Goal: Find specific page/section: Find specific page/section

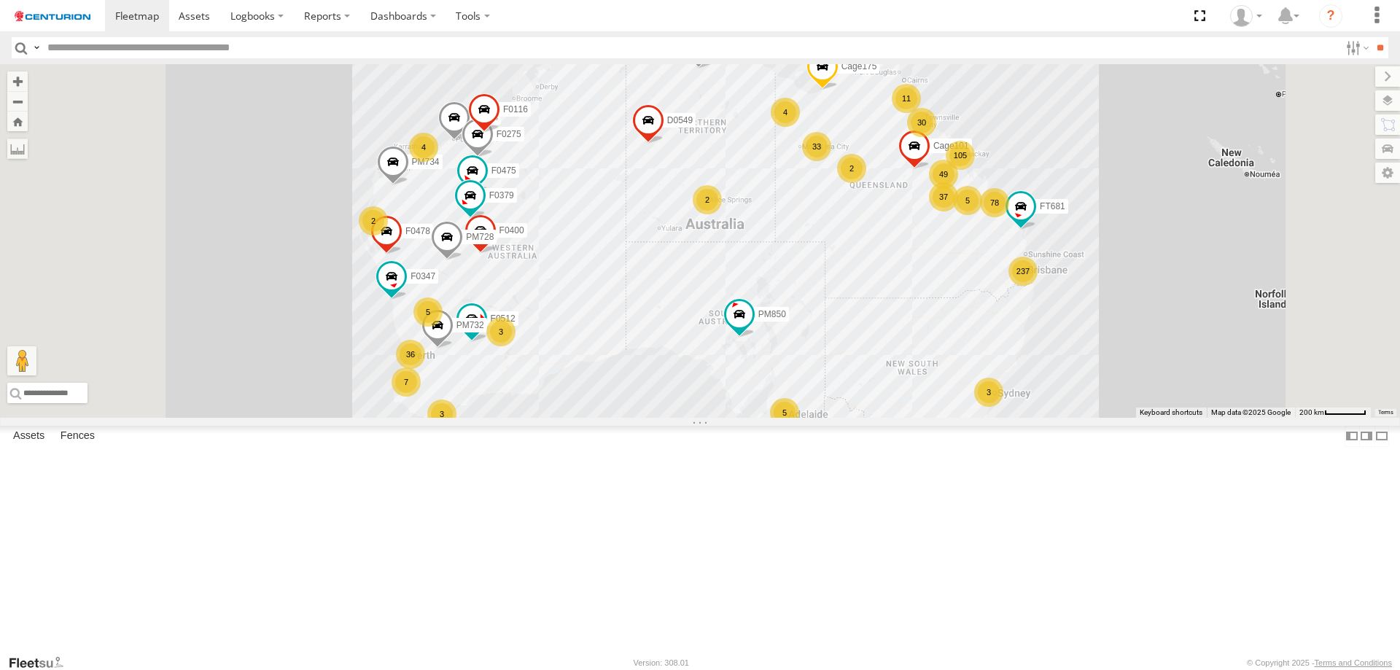
click at [89, 54] on input "text" at bounding box center [691, 47] width 1298 height 21
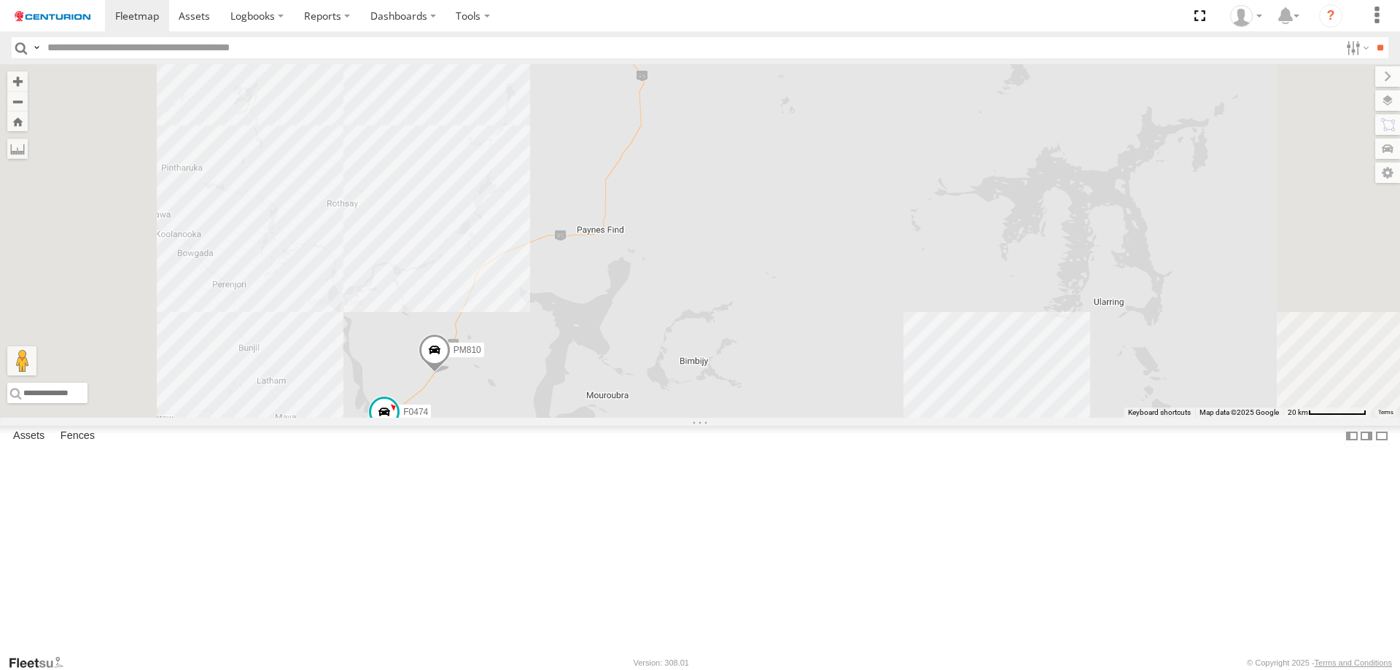
click at [393, 154] on div "Cage175 MV283 F0347 FT724 F0512 PM850 F0478 F0275 F0475 PM728 PM732 Cage101 PM7…" at bounding box center [700, 241] width 1400 height 354
click at [28, 153] on label at bounding box center [17, 149] width 20 height 20
click at [0, 0] on label at bounding box center [0, 0] width 0 height 0
drag, startPoint x: 469, startPoint y: 408, endPoint x: 636, endPoint y: 91, distance: 358.7
click at [638, 63] on body at bounding box center [700, 335] width 1400 height 670
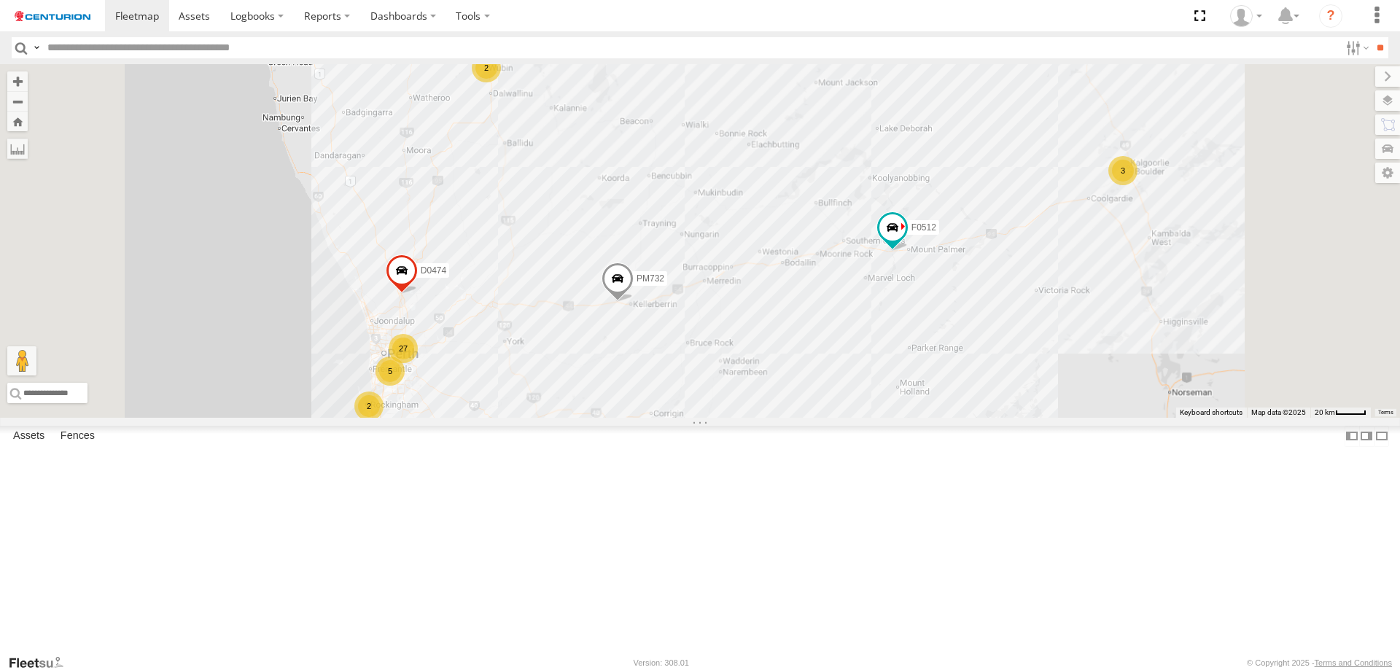
drag, startPoint x: 651, startPoint y: 480, endPoint x: 669, endPoint y: 267, distance: 214.4
click at [669, 267] on div "Cage175 MV283 F0347 FT724 F0512 PM850 F0478 F0275 F0475 PM728 PM732 Cage101 PM7…" at bounding box center [700, 241] width 1400 height 354
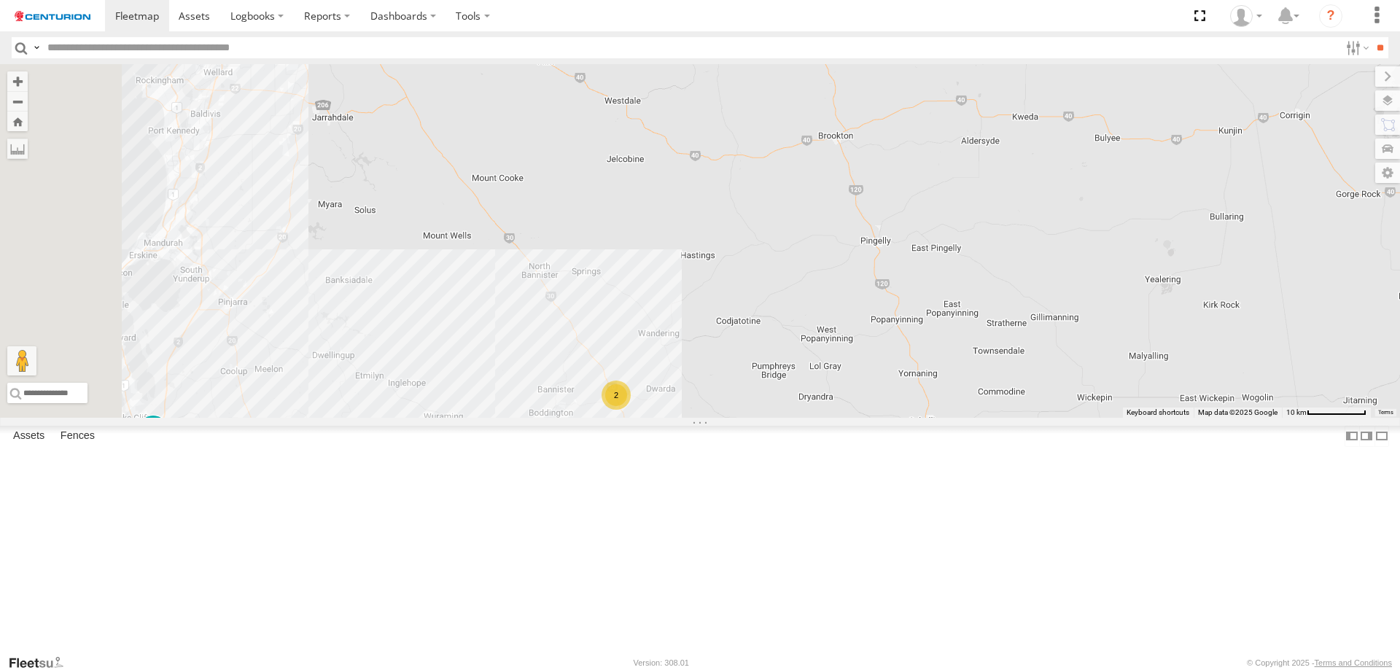
drag, startPoint x: 697, startPoint y: 254, endPoint x: 729, endPoint y: 536, distance: 283.2
click at [729, 418] on div "Cage175 MV283 F0347 FT724 F0512 PM850 F0478 F0275 F0475 PM728 PM732 Cage101 PM7…" at bounding box center [700, 241] width 1400 height 354
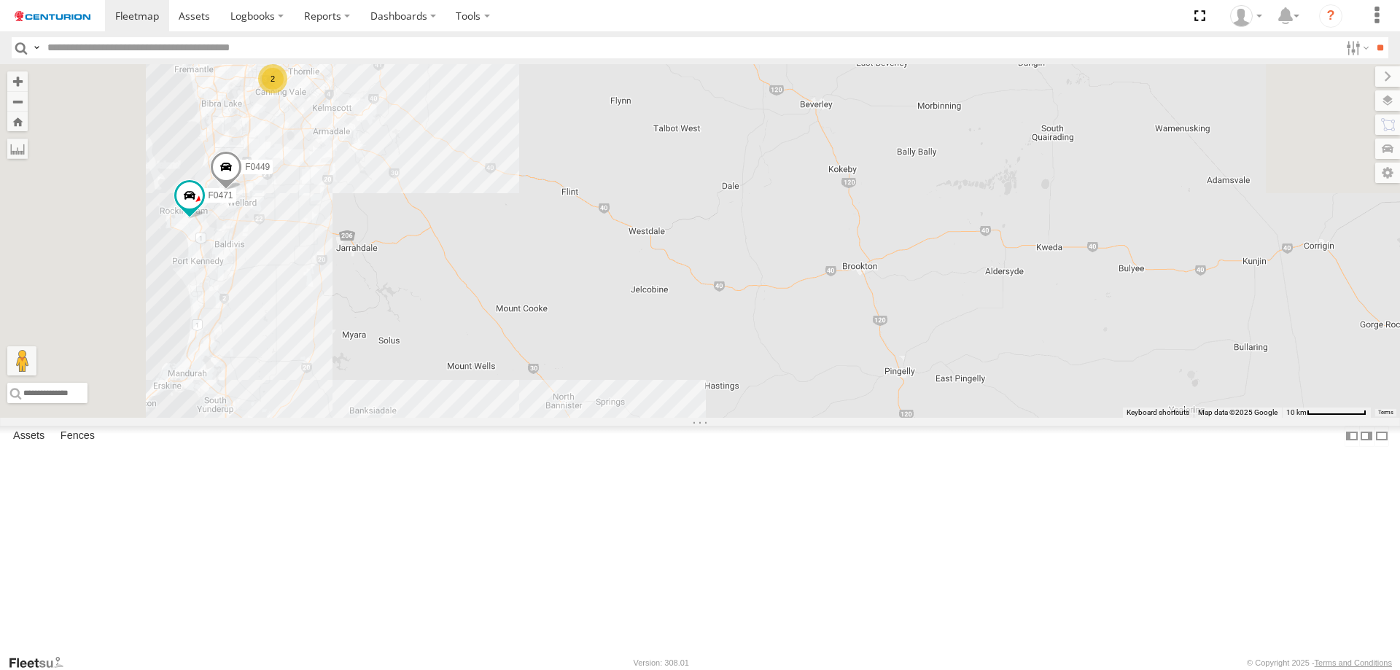
click at [681, 418] on div "Cage175 MV283 F0347 FT724 F0512 PM850 F0478 F0275 F0475 PM728 PM732 Cage101 PM7…" at bounding box center [700, 241] width 1400 height 354
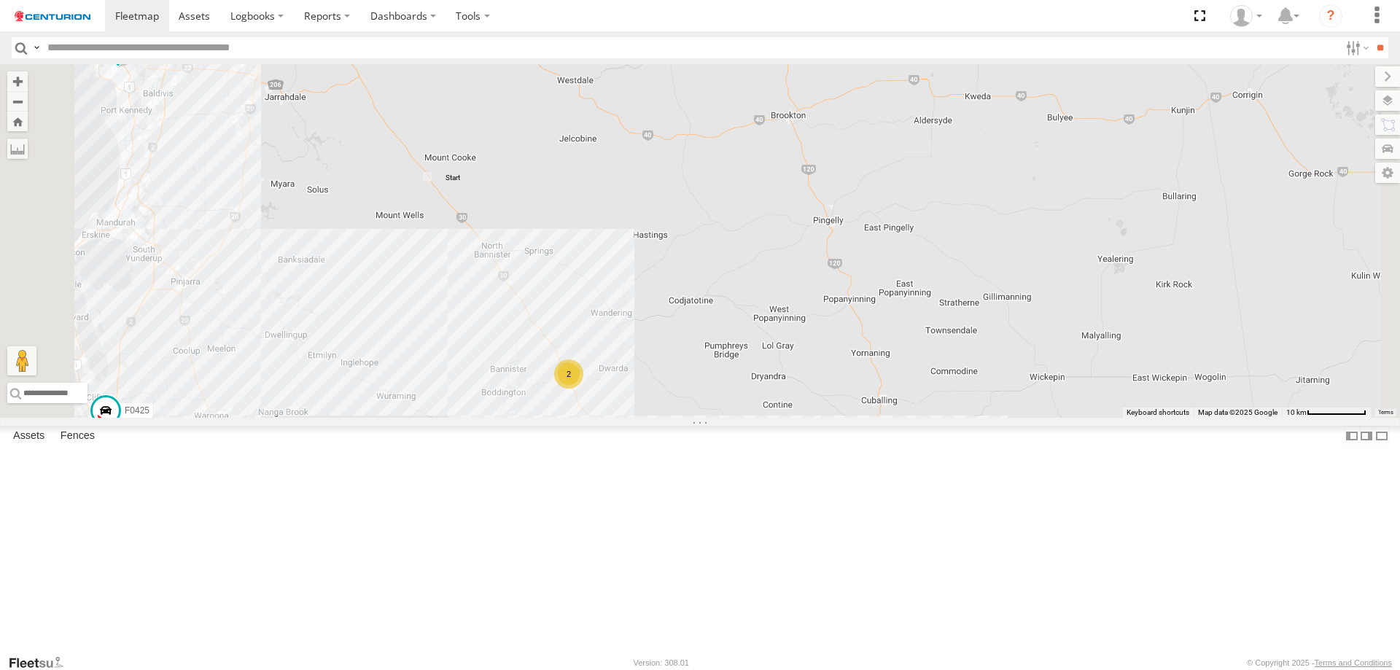
drag, startPoint x: 722, startPoint y: 579, endPoint x: 653, endPoint y: 437, distance: 157.8
click at [650, 418] on div "Cage175 MV283 F0347 FT724 F0512 PM850 F0478 F0275 F0475 PM728 PM732 Cage101 PM7…" at bounding box center [700, 241] width 1400 height 354
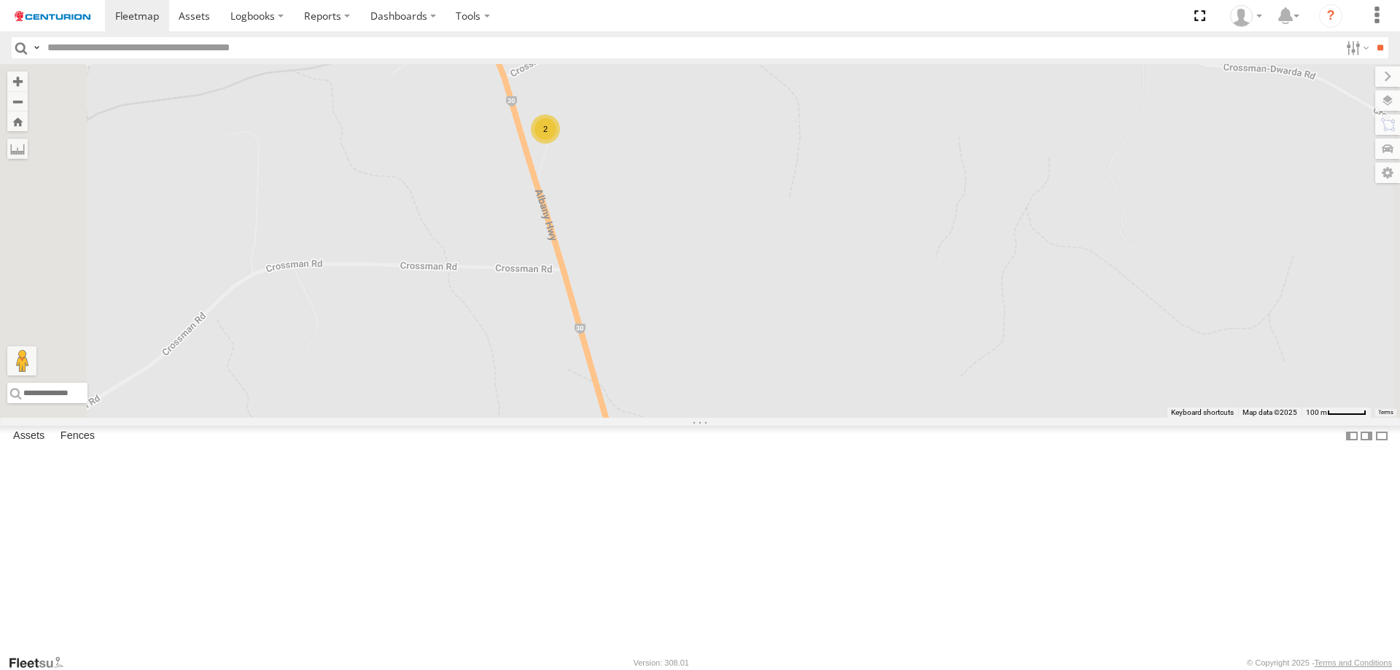
click at [701, 245] on div "Cage175 MV283 F0347 FT724 F0512 PM850 F0478 F0275 F0475 PM728 PM732 Cage101 PM7…" at bounding box center [700, 241] width 1400 height 354
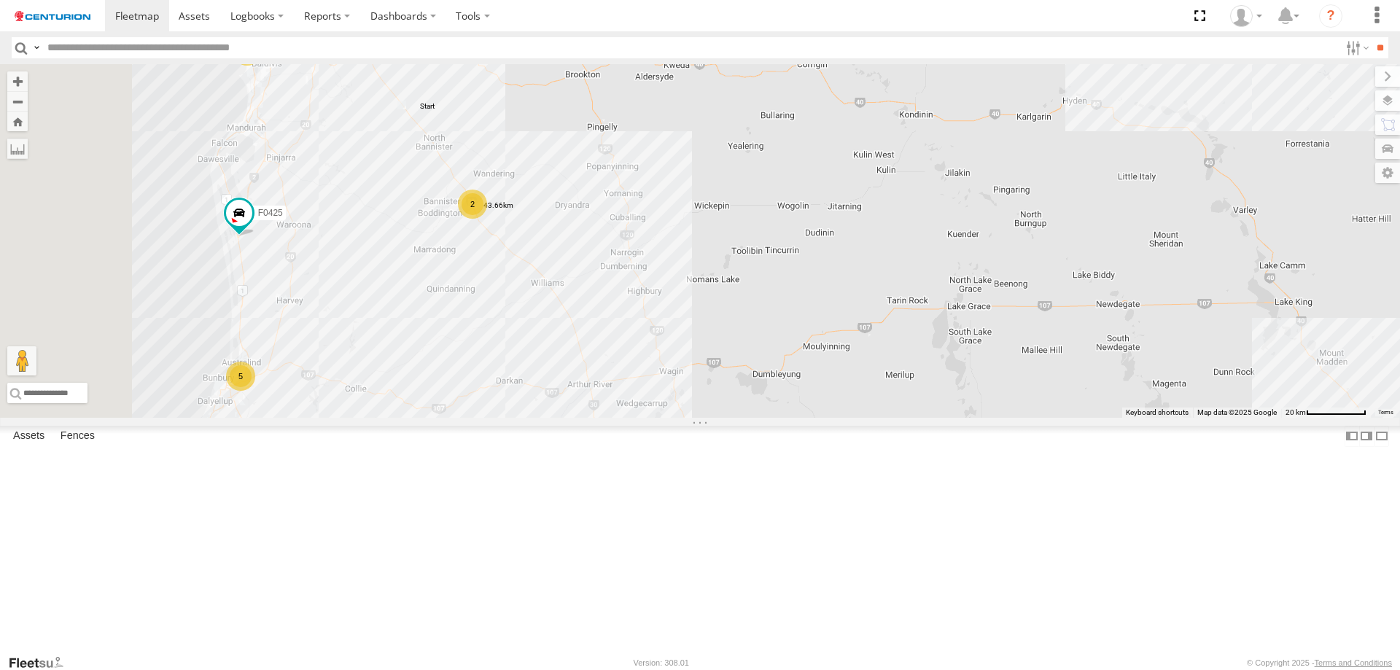
drag, startPoint x: 494, startPoint y: 265, endPoint x: 553, endPoint y: 253, distance: 59.6
click at [553, 253] on div "Cage175 MV283 F0347 FT724 F0512 PM850 F0478 F0275 F0475 PM728 PM732 Cage101 PM7…" at bounding box center [700, 241] width 1400 height 354
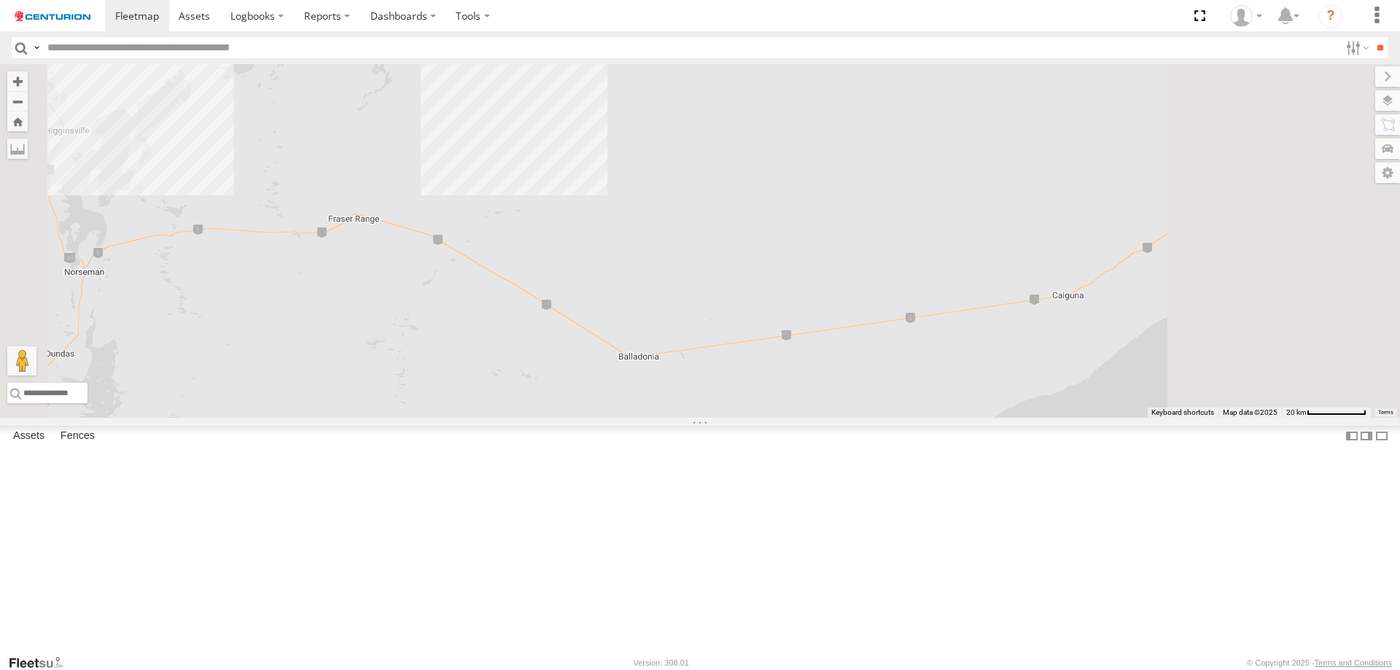
drag, startPoint x: 950, startPoint y: 539, endPoint x: 843, endPoint y: 468, distance: 128.2
click at [843, 418] on div "Cage175 MV283 F0347 FT724 F0512 PM850 F0478 TL273 D0565 F0275 F0475 PM728 Cage1…" at bounding box center [700, 241] width 1400 height 354
